Goal: Task Accomplishment & Management: Manage account settings

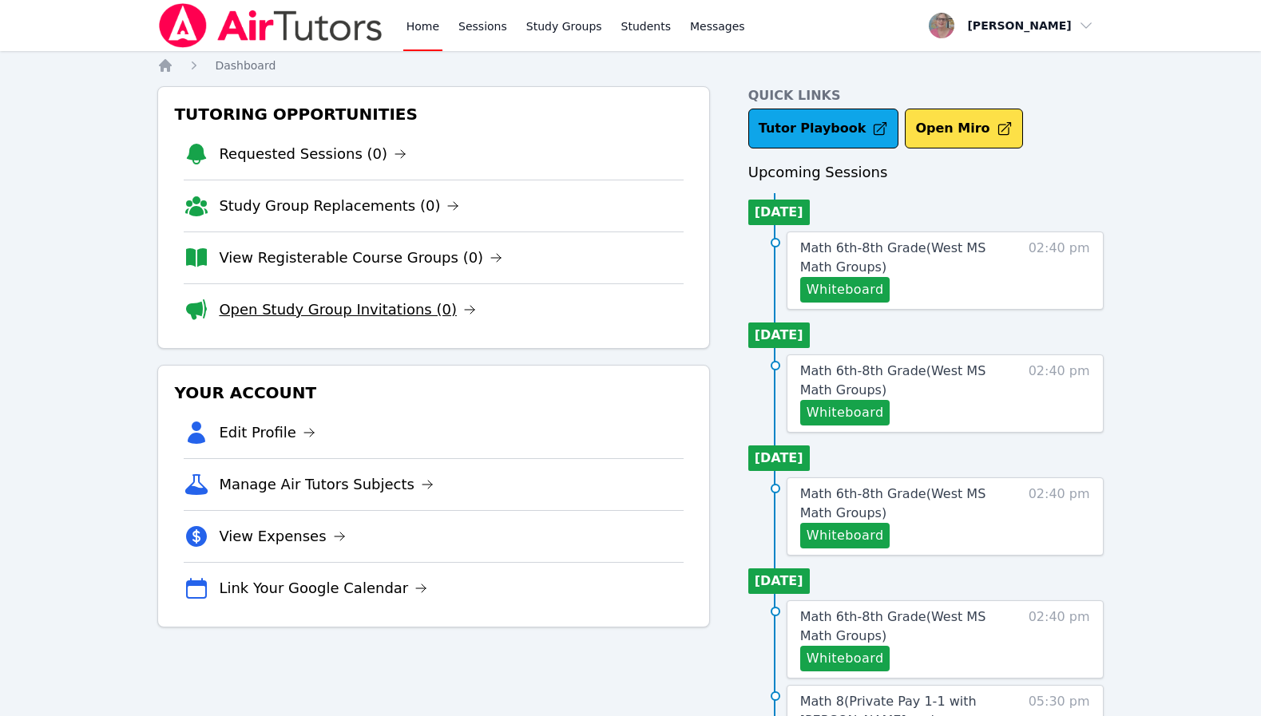
click at [338, 313] on link "Open Study Group Invitations (0)" at bounding box center [347, 310] width 257 height 22
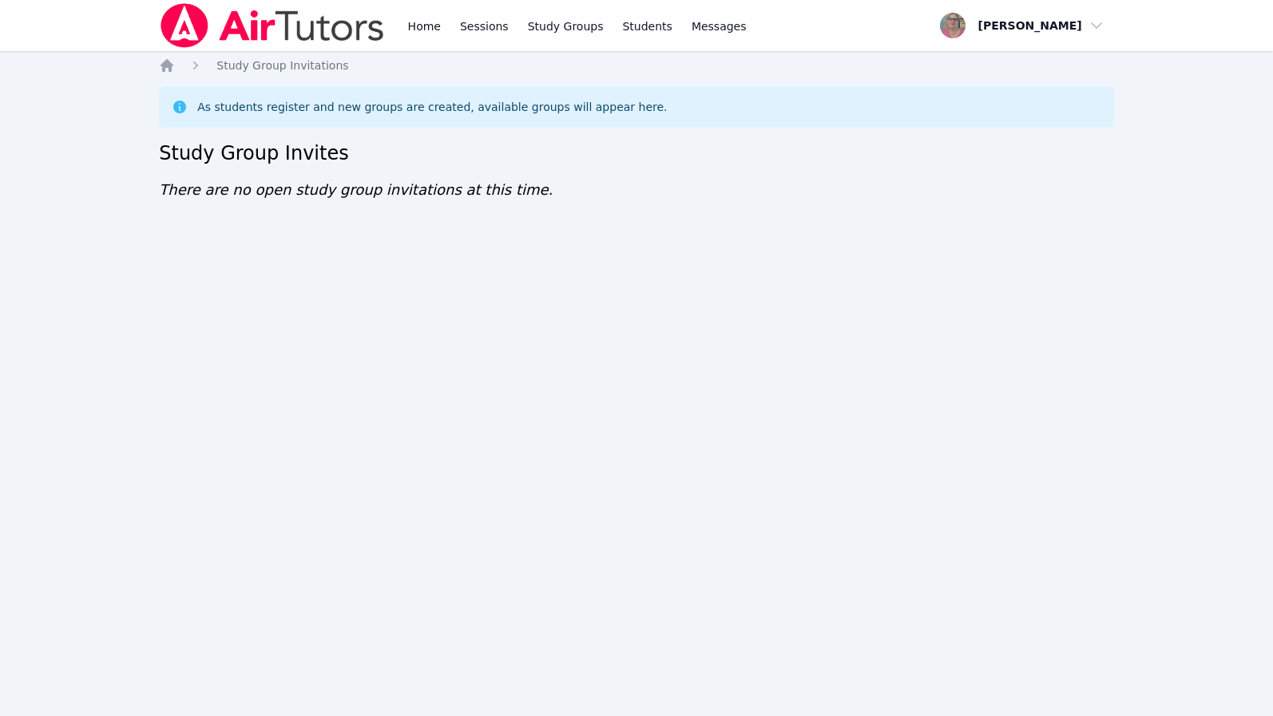
click at [187, 413] on div "Home Sessions Study Groups Students Messages Open user menu Nola Dorman Open ma…" at bounding box center [636, 358] width 1273 height 716
click at [109, 67] on div "Home Sessions Study Groups Students Messages Open user menu Nola Dorman Open ma…" at bounding box center [636, 358] width 1273 height 716
